Goal: Transaction & Acquisition: Book appointment/travel/reservation

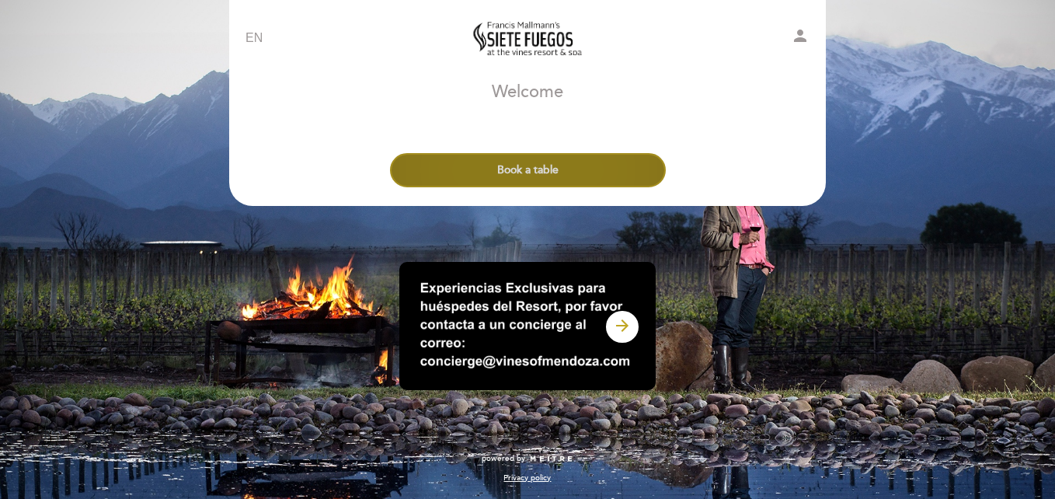
click at [513, 171] on button "Book a table" at bounding box center [528, 170] width 276 height 34
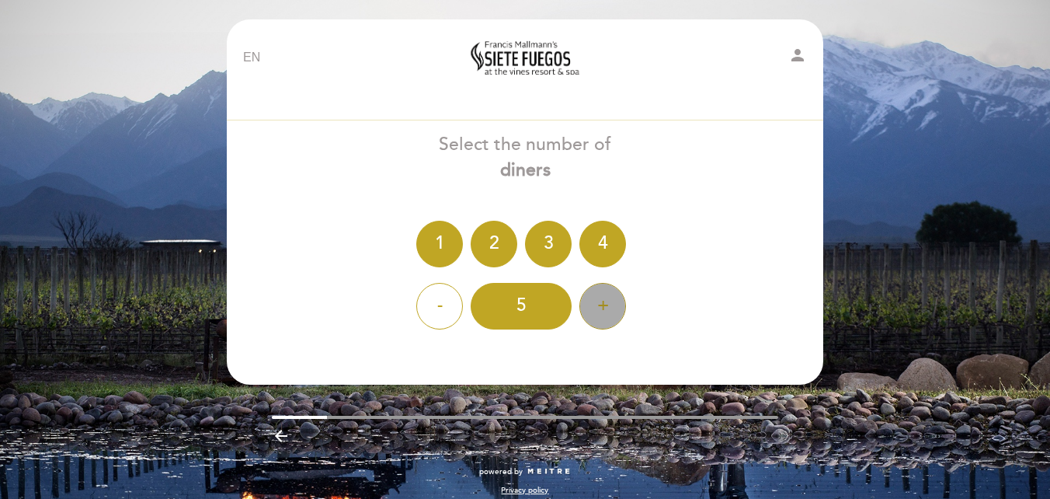
click at [604, 307] on div "+" at bounding box center [603, 306] width 47 height 47
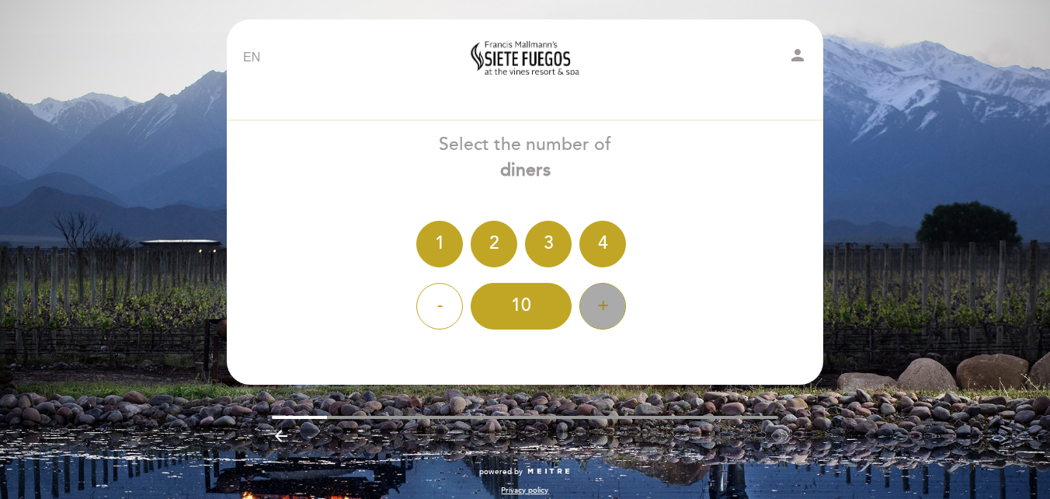
click at [604, 307] on div "+" at bounding box center [603, 306] width 47 height 47
click at [536, 312] on div "12" at bounding box center [521, 306] width 101 height 47
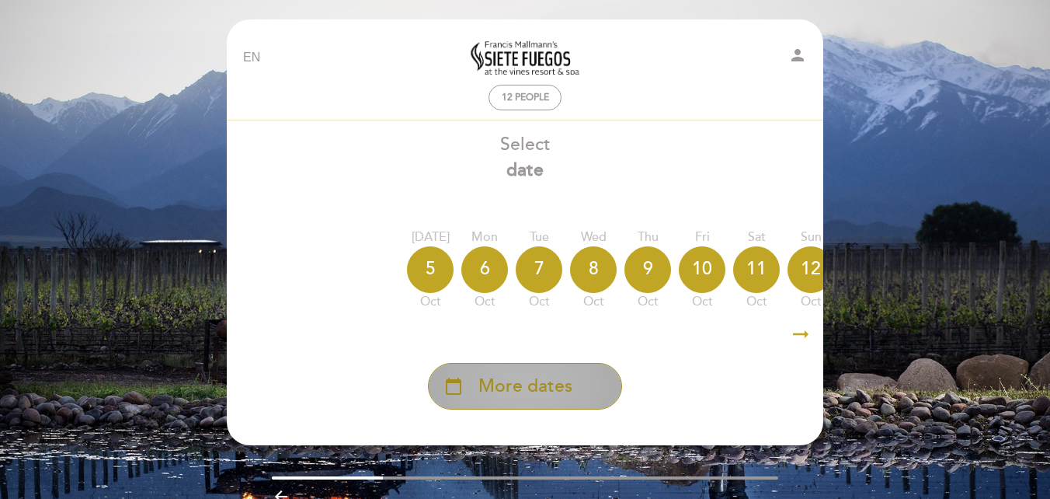
click at [540, 392] on span "More dates" at bounding box center [526, 387] width 94 height 26
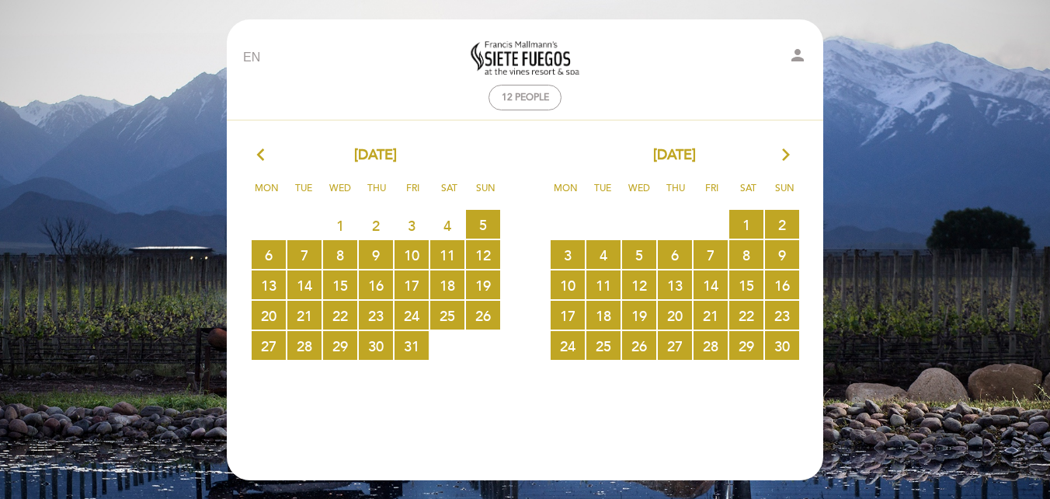
click at [785, 152] on icon "arrow_forward_ios" at bounding box center [786, 155] width 14 height 20
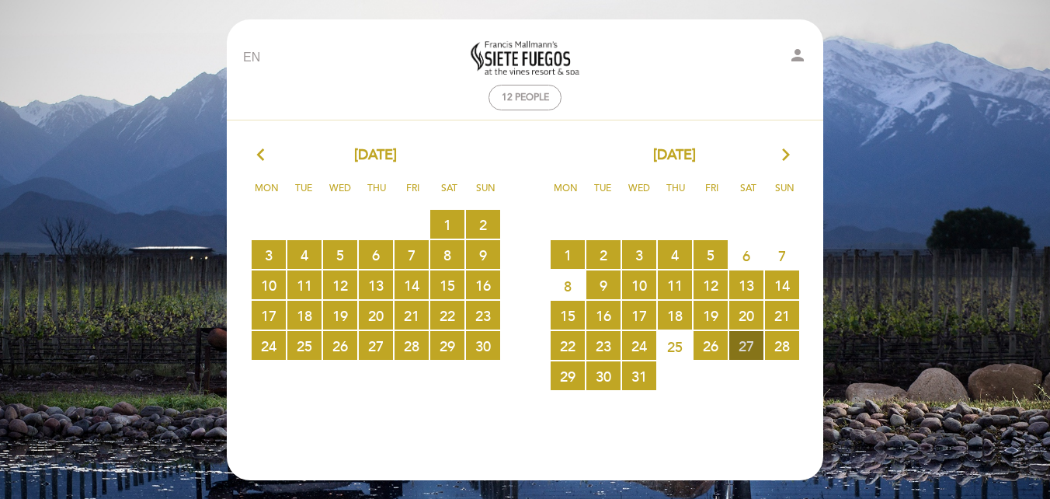
click at [744, 346] on span "27 RESERVATIONS AVAILABLE" at bounding box center [746, 345] width 34 height 29
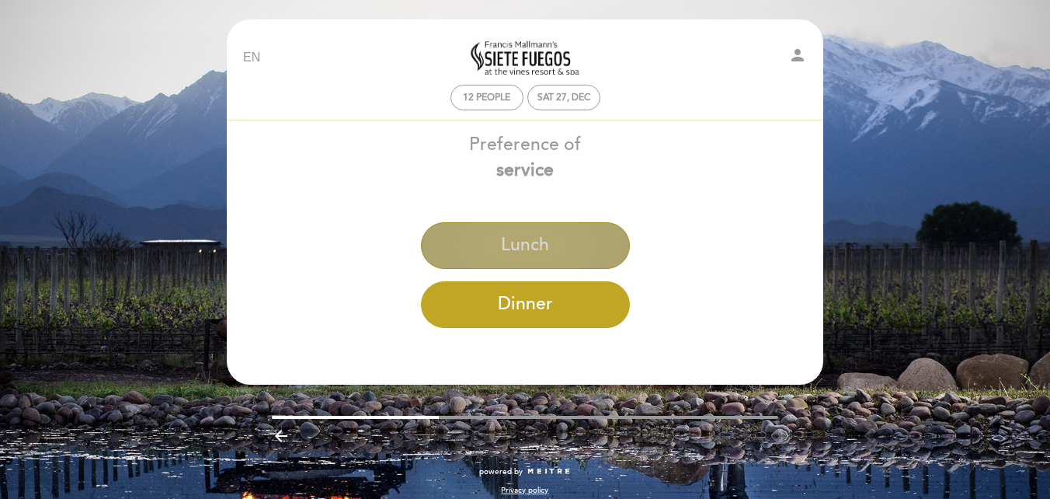
click at [534, 236] on button "Lunch" at bounding box center [525, 245] width 209 height 47
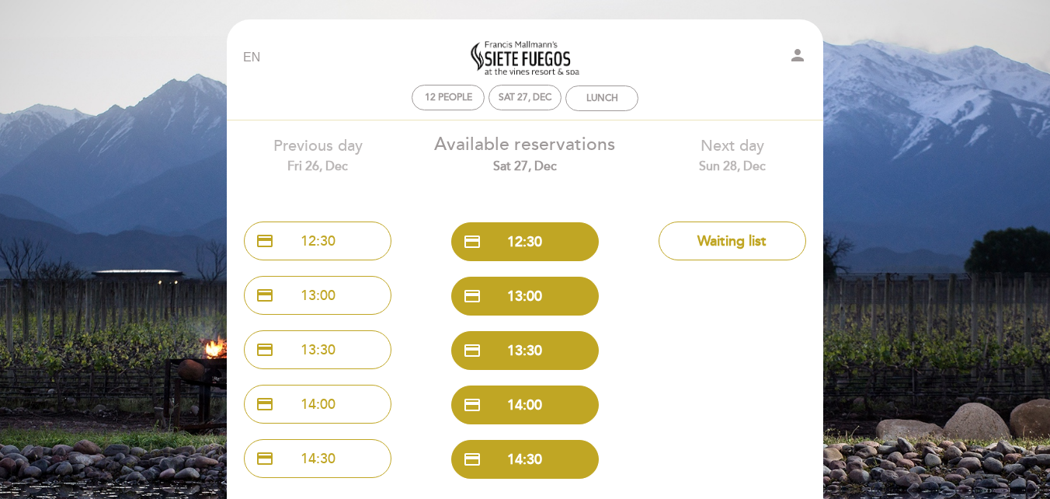
click at [534, 236] on button "credit_card 12:30" at bounding box center [525, 241] width 148 height 39
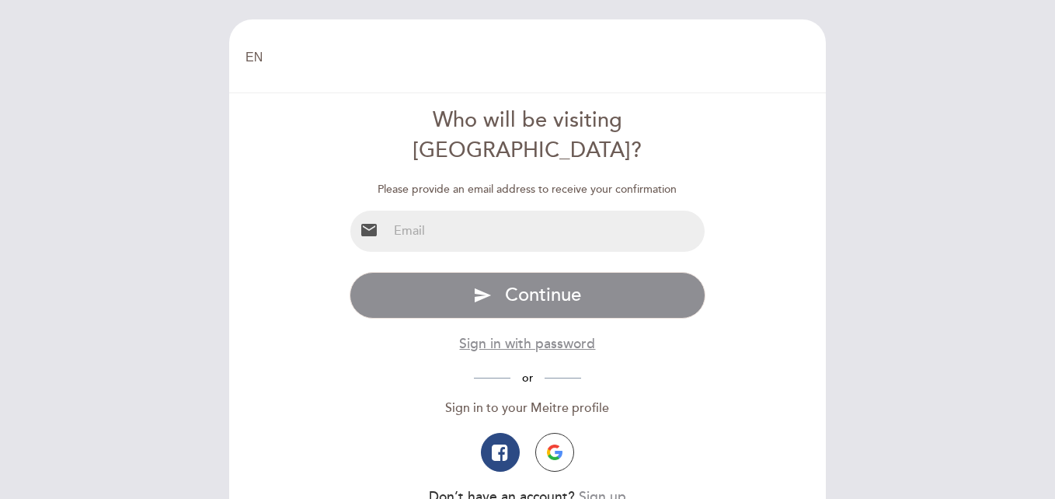
click at [536, 211] on input "email" at bounding box center [547, 231] width 318 height 41
type input "[EMAIL_ADDRESS][DOMAIN_NAME]"
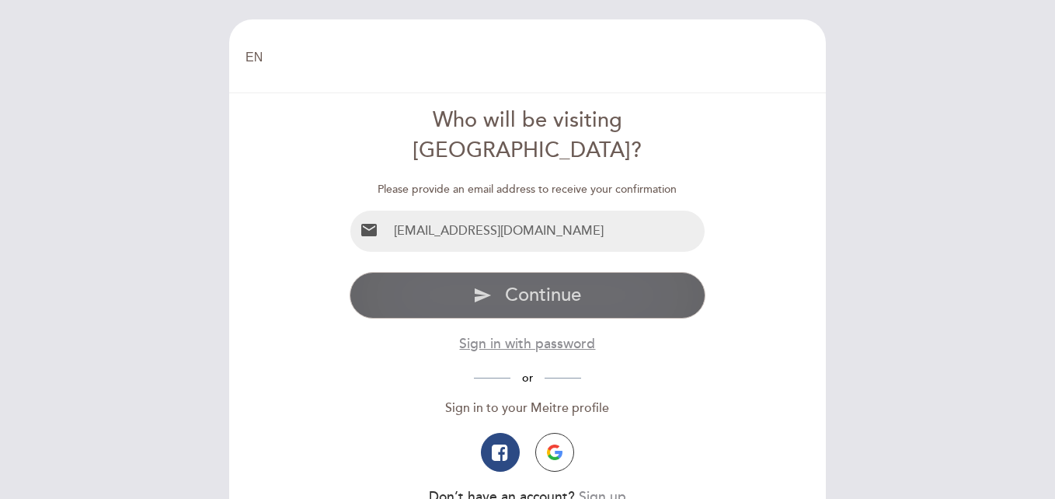
click at [509, 284] on span "Continue" at bounding box center [543, 295] width 76 height 23
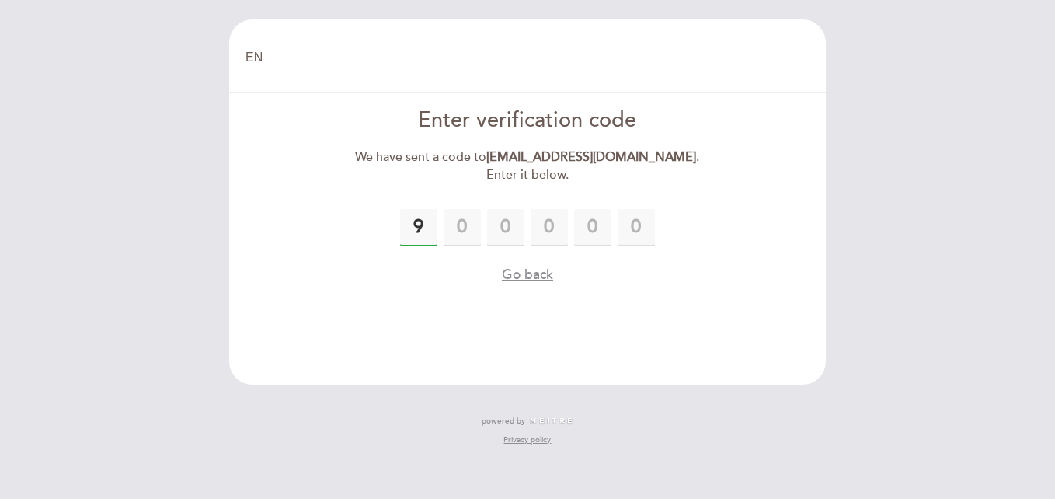
type input "9"
type input "6"
type input "8"
type input "1"
type input "0"
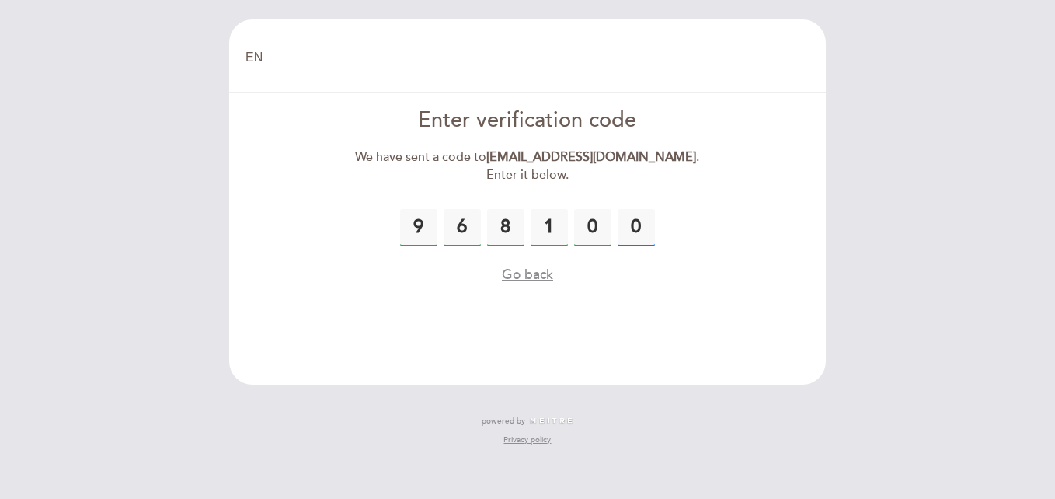
type input "0"
